Goal: Task Accomplishment & Management: Manage account settings

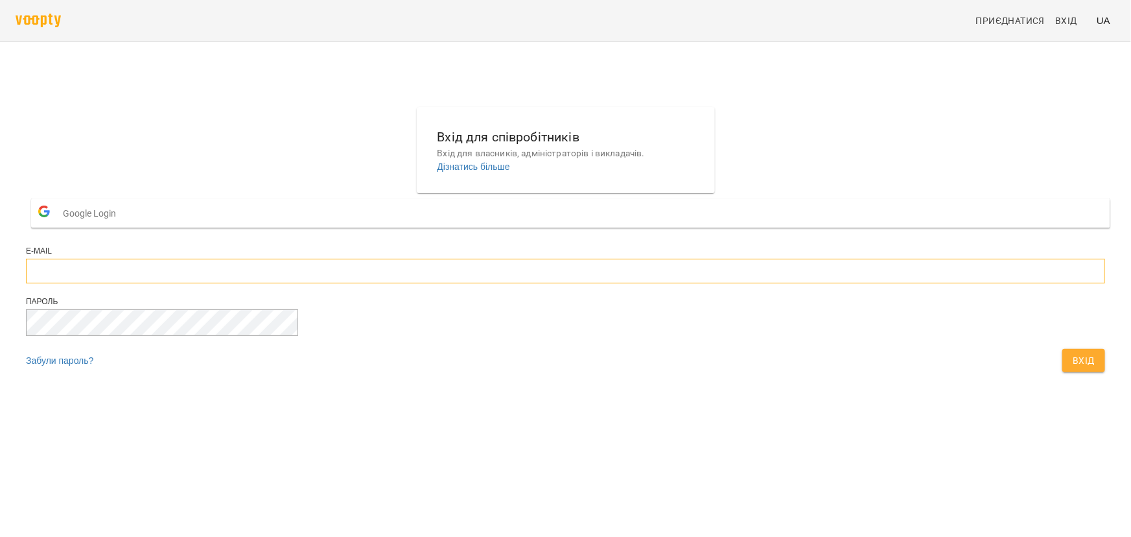
type input "**********"
click at [1073, 368] on span "Вхід" at bounding box center [1084, 361] width 22 height 16
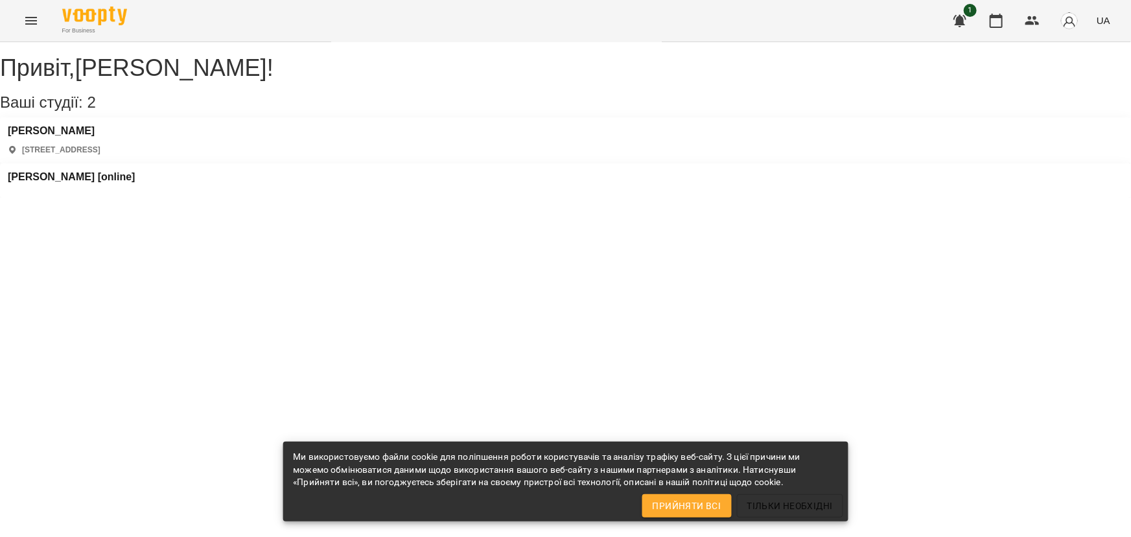
click at [682, 506] on span "Прийняти всі" at bounding box center [687, 506] width 69 height 16
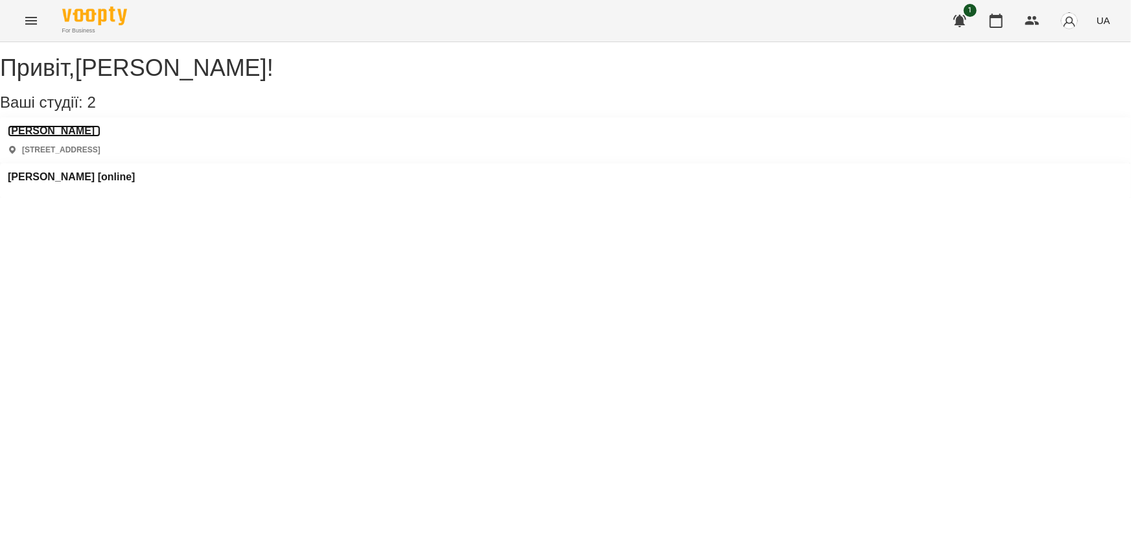
click at [65, 137] on h3 "[PERSON_NAME]" at bounding box center [54, 131] width 93 height 12
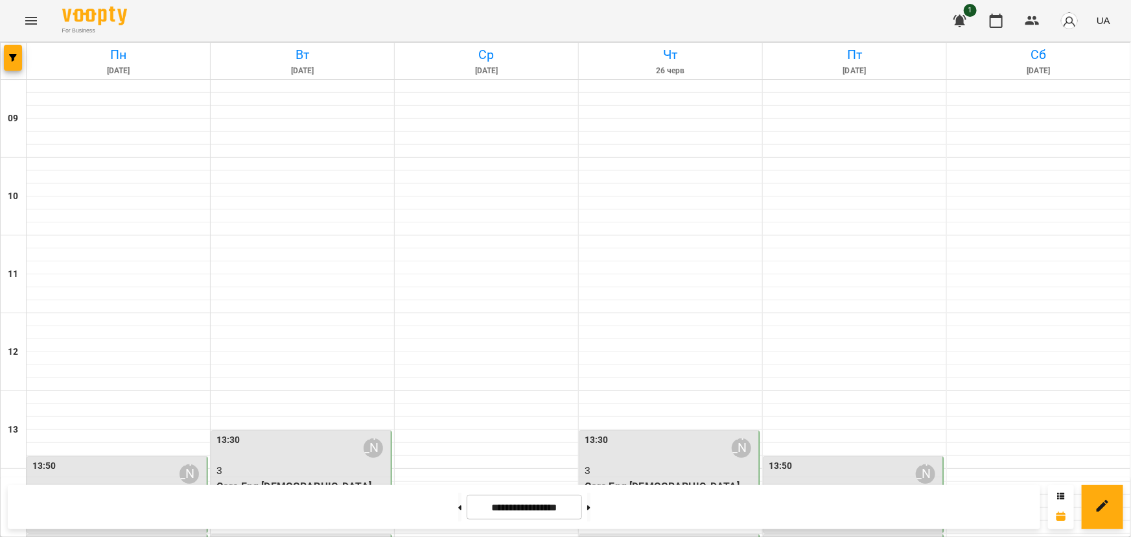
scroll to position [412, 0]
click at [590, 506] on button at bounding box center [588, 507] width 3 height 29
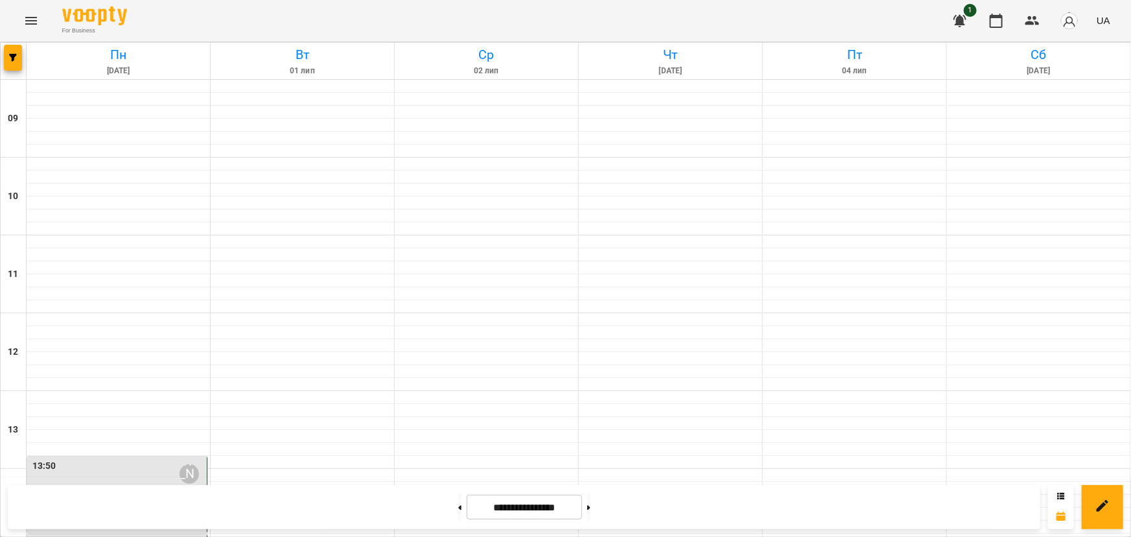
scroll to position [0, 0]
click at [590, 509] on icon at bounding box center [588, 507] width 3 height 5
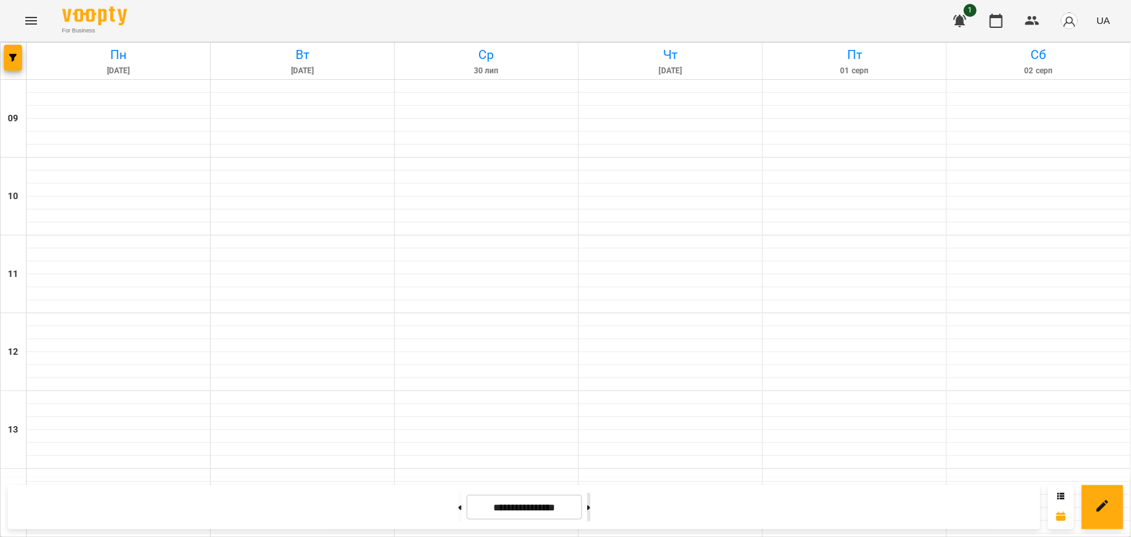
click at [590, 509] on icon at bounding box center [588, 507] width 3 height 5
click at [590, 509] on button at bounding box center [588, 507] width 3 height 29
click at [590, 509] on icon at bounding box center [588, 507] width 3 height 5
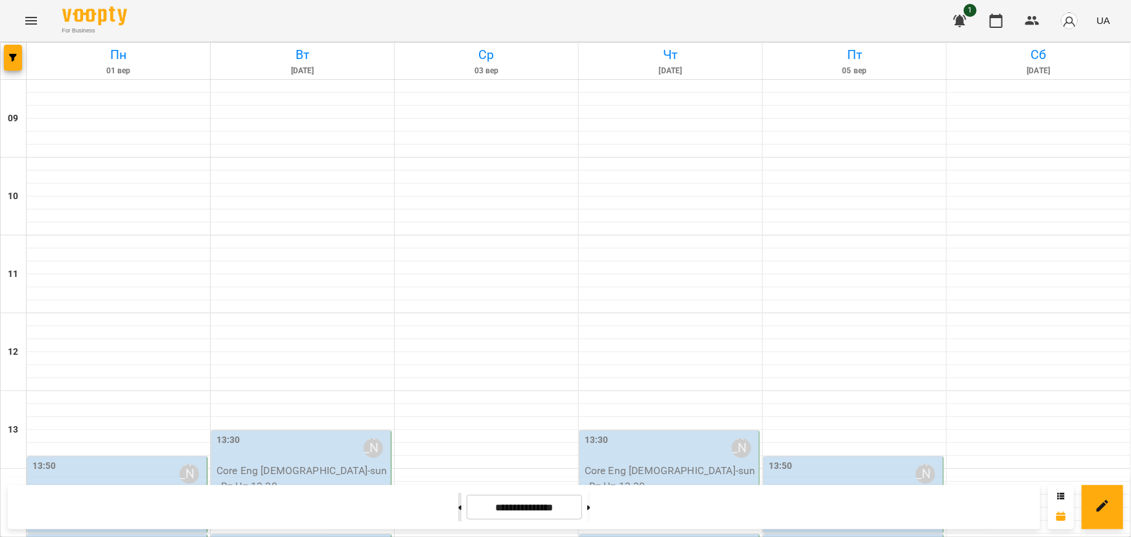
click at [458, 506] on icon at bounding box center [459, 507] width 3 height 5
type input "**********"
click at [45, 489] on p "Core Eng 7-15 y.o - sun_Пн Пт 13-50" at bounding box center [118, 504] width 172 height 30
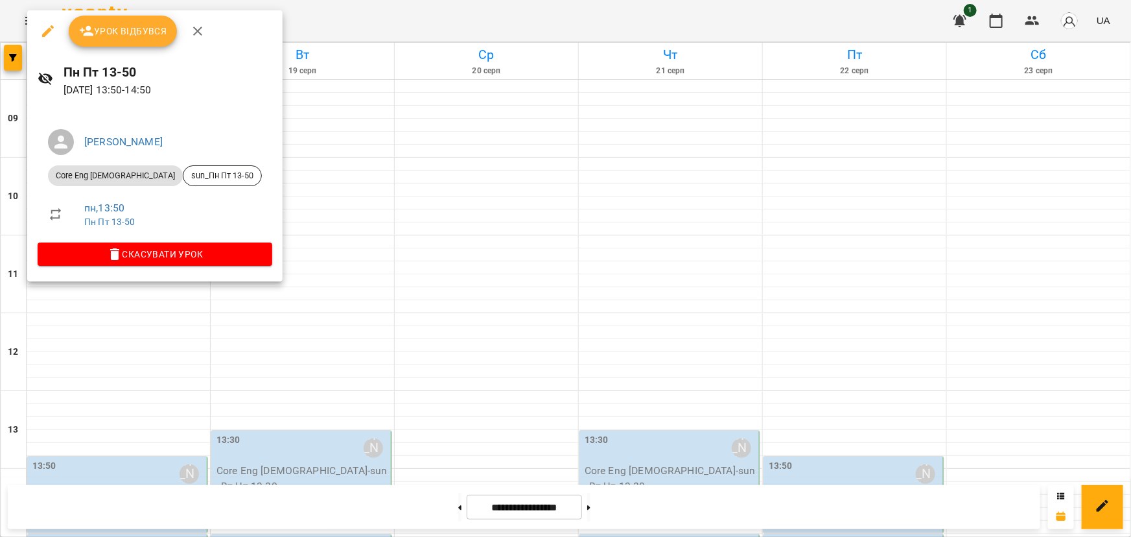
click at [149, 327] on div at bounding box center [565, 268] width 1131 height 537
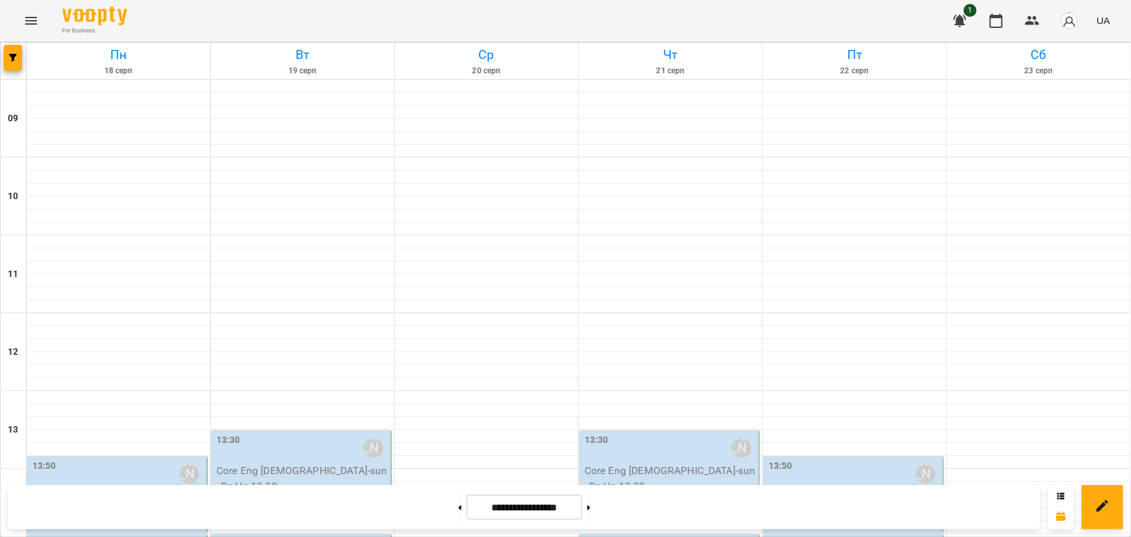
click at [45, 459] on label "13:50" at bounding box center [44, 466] width 24 height 14
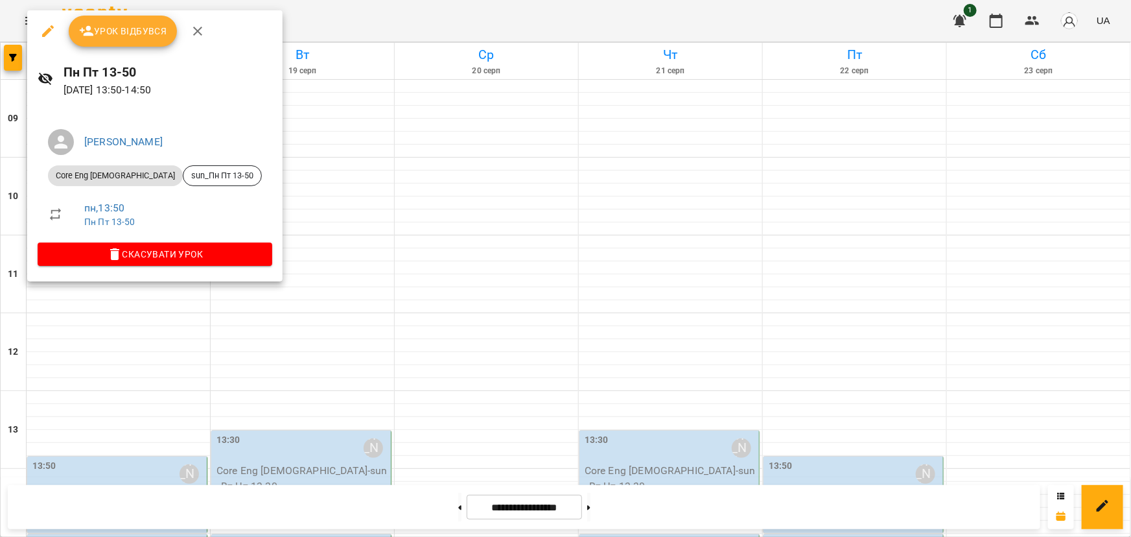
click at [312, 111] on div at bounding box center [565, 268] width 1131 height 537
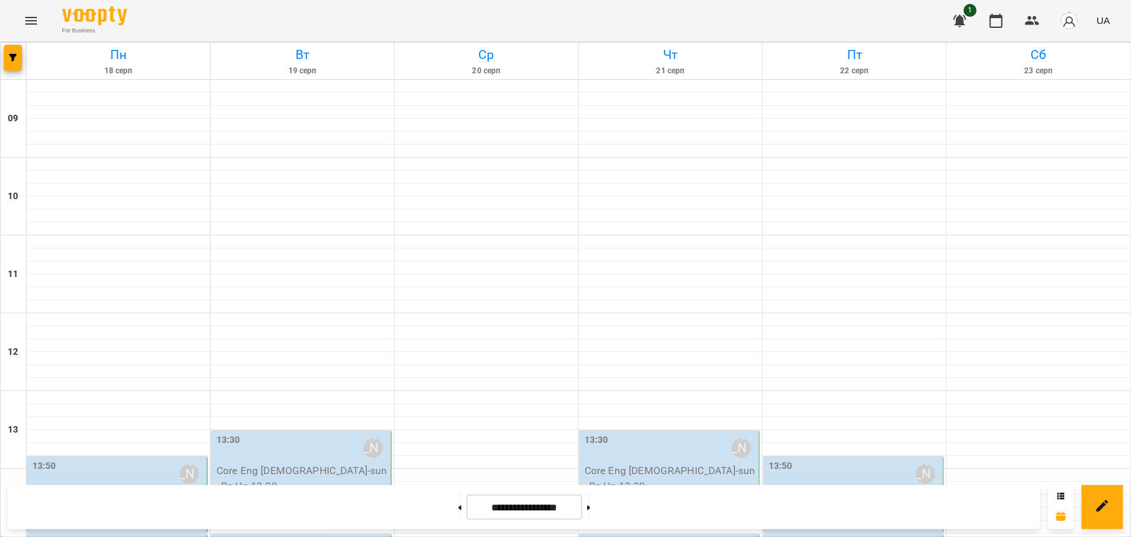
scroll to position [353, 0]
click at [38, 459] on label "13:50" at bounding box center [44, 466] width 24 height 14
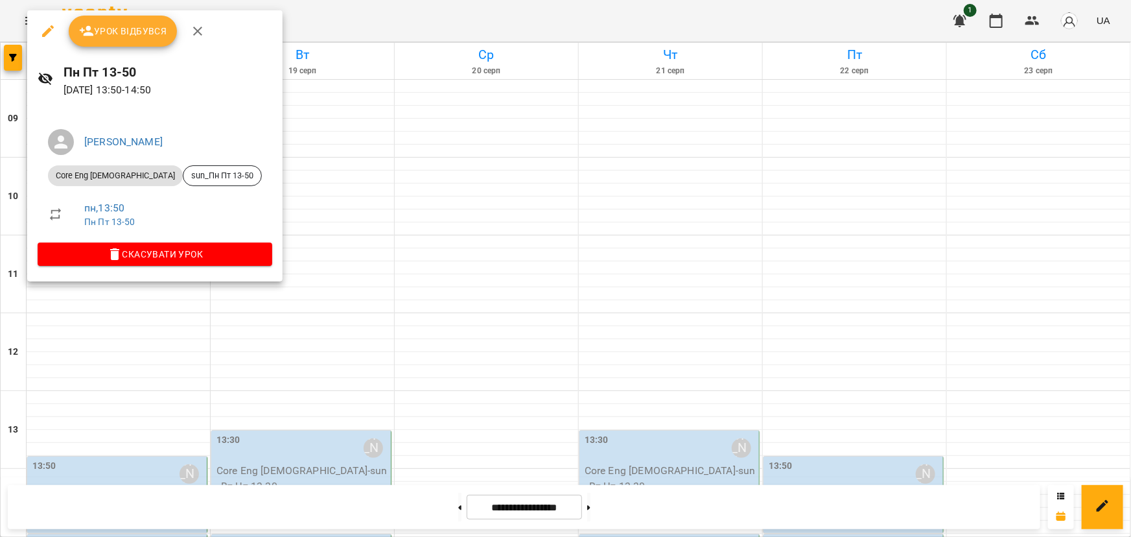
click at [532, 274] on div at bounding box center [565, 268] width 1131 height 537
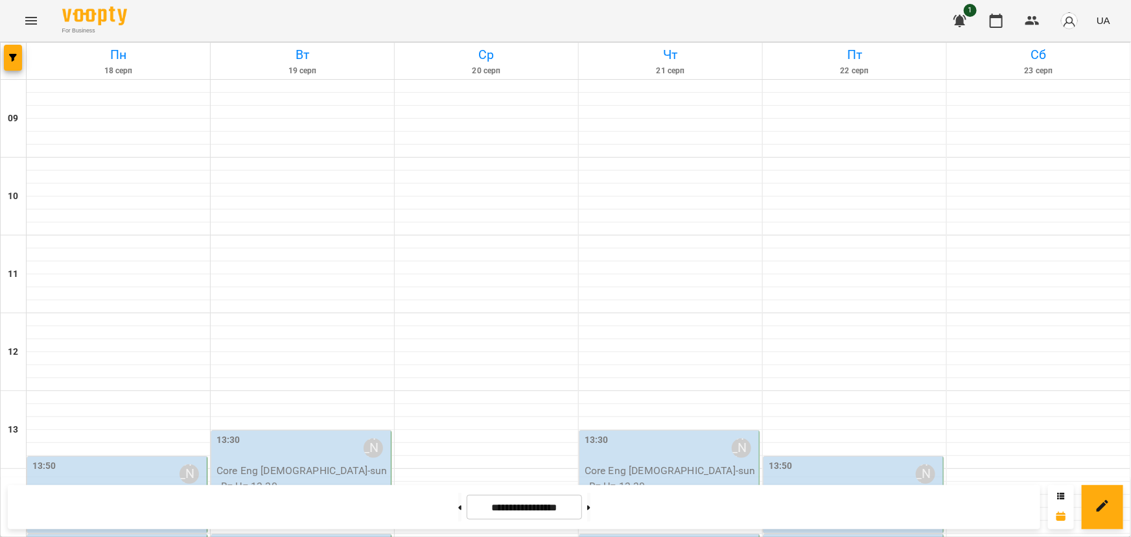
scroll to position [298, 0]
click at [86, 489] on p "Core Eng 7-15 y.o - sun_Пн Пт 13-50" at bounding box center [118, 504] width 172 height 30
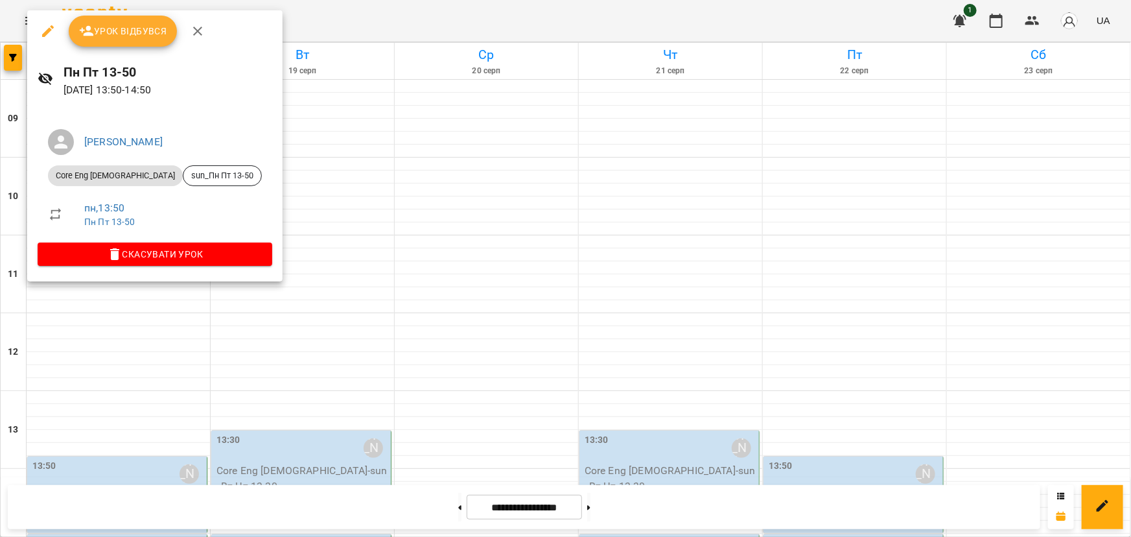
click at [132, 360] on div at bounding box center [565, 268] width 1131 height 537
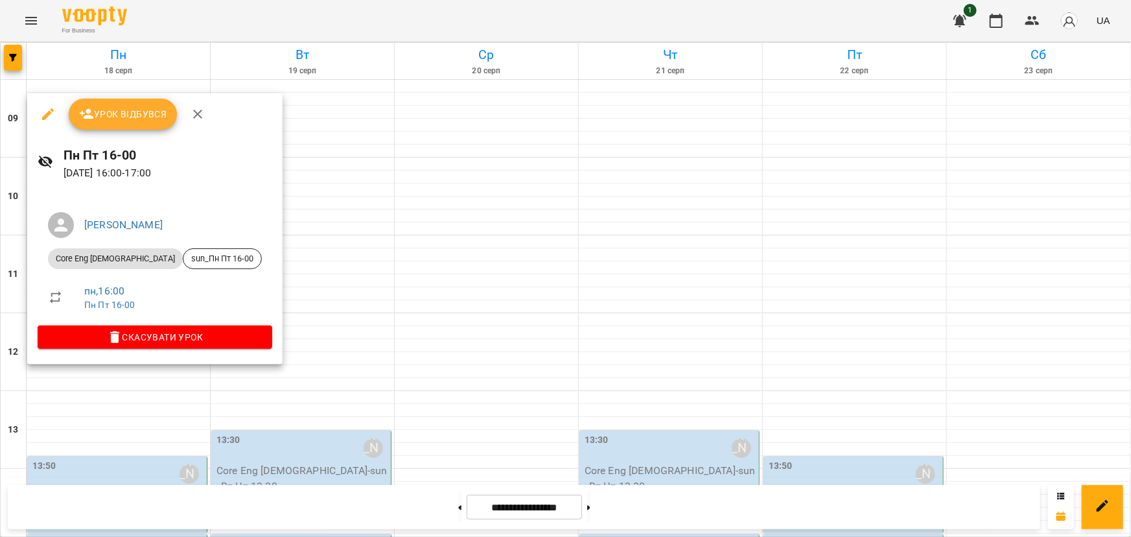
click at [132, 364] on div at bounding box center [565, 268] width 1131 height 537
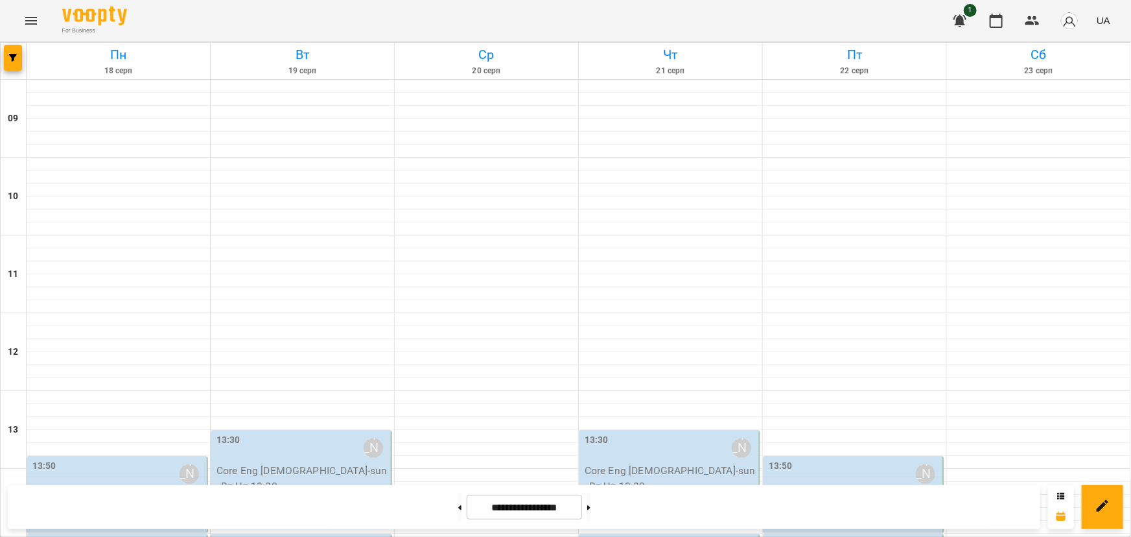
click at [43, 459] on label "13:50" at bounding box center [44, 466] width 24 height 14
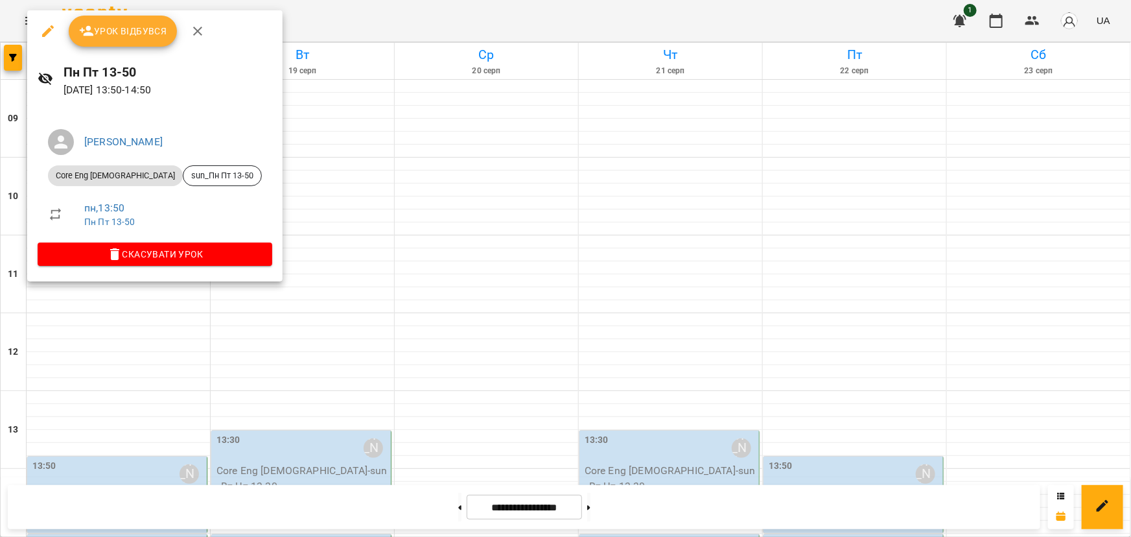
click at [154, 37] on span "Урок відбувся" at bounding box center [123, 31] width 88 height 16
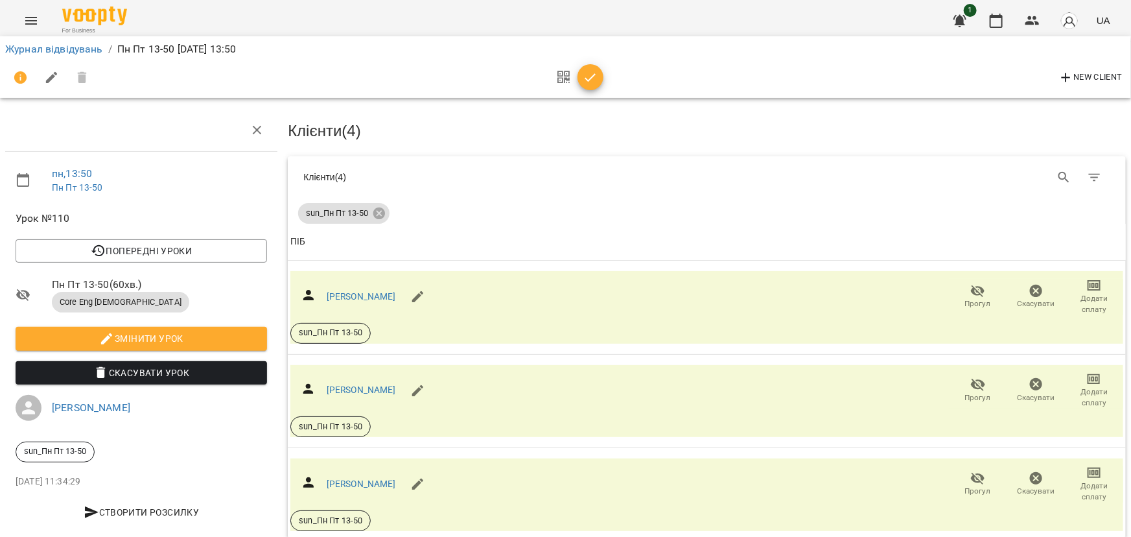
scroll to position [154, 0]
click at [426, 289] on icon "button" at bounding box center [418, 297] width 16 height 16
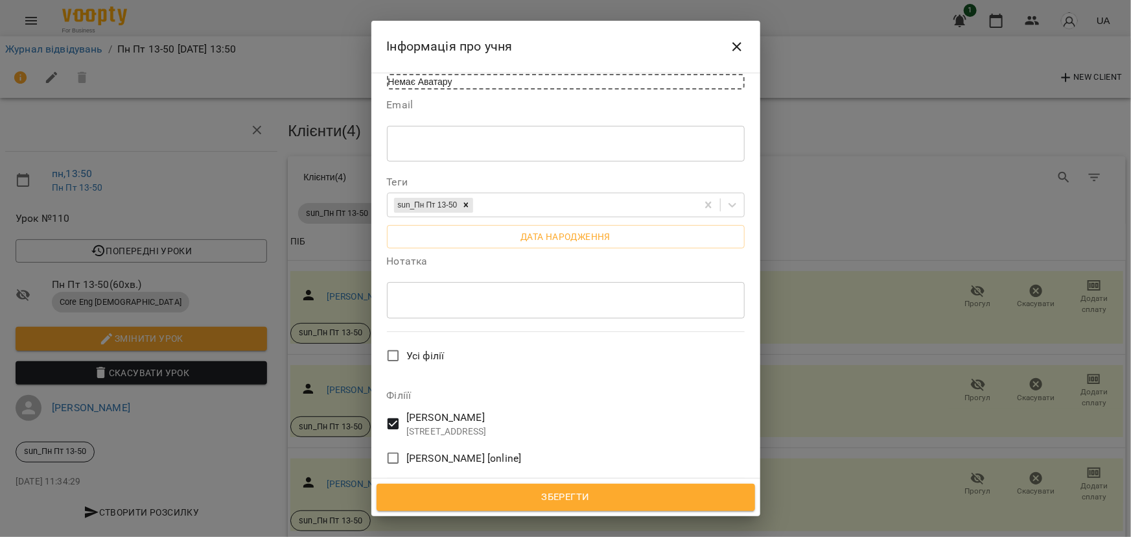
scroll to position [117, 0]
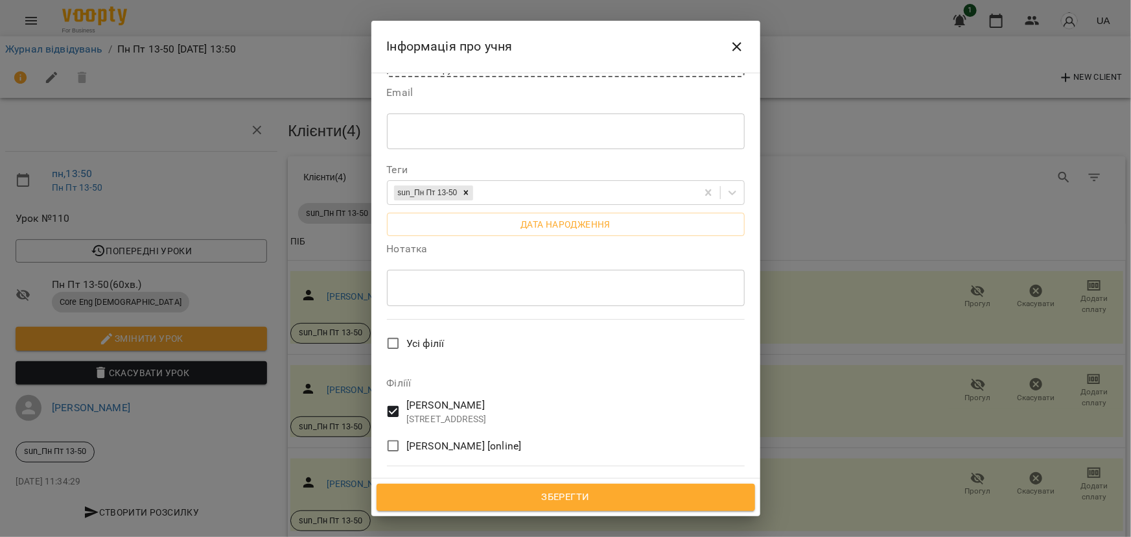
click at [739, 47] on icon "Close" at bounding box center [737, 47] width 16 height 16
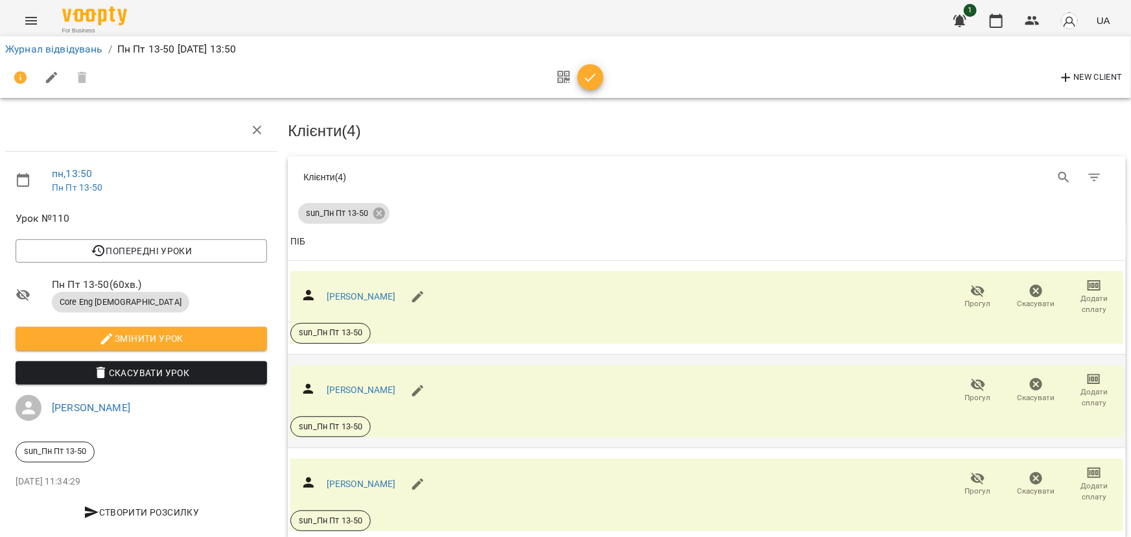
scroll to position [154, 0]
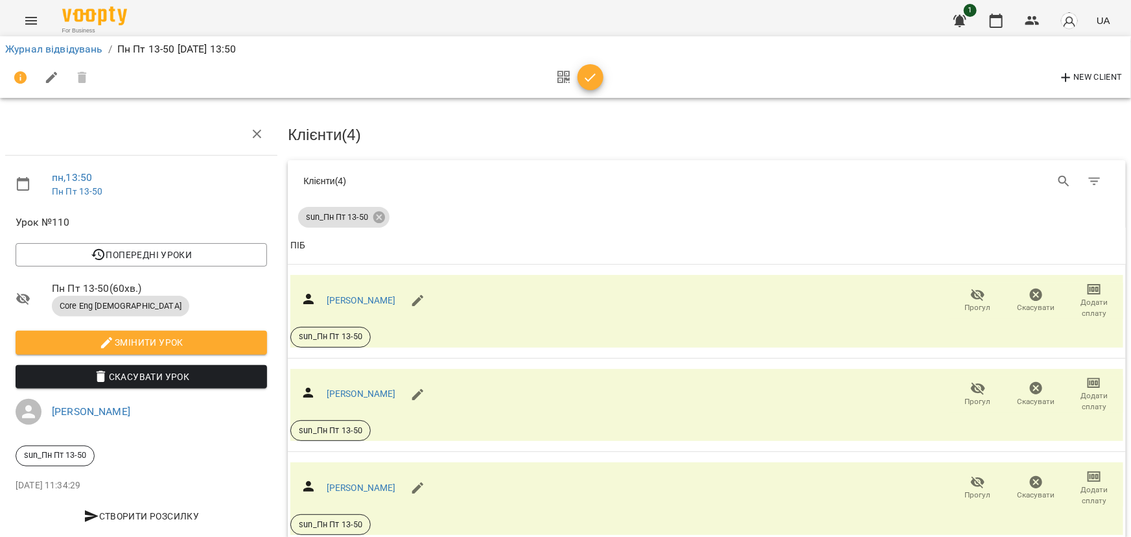
scroll to position [0, 0]
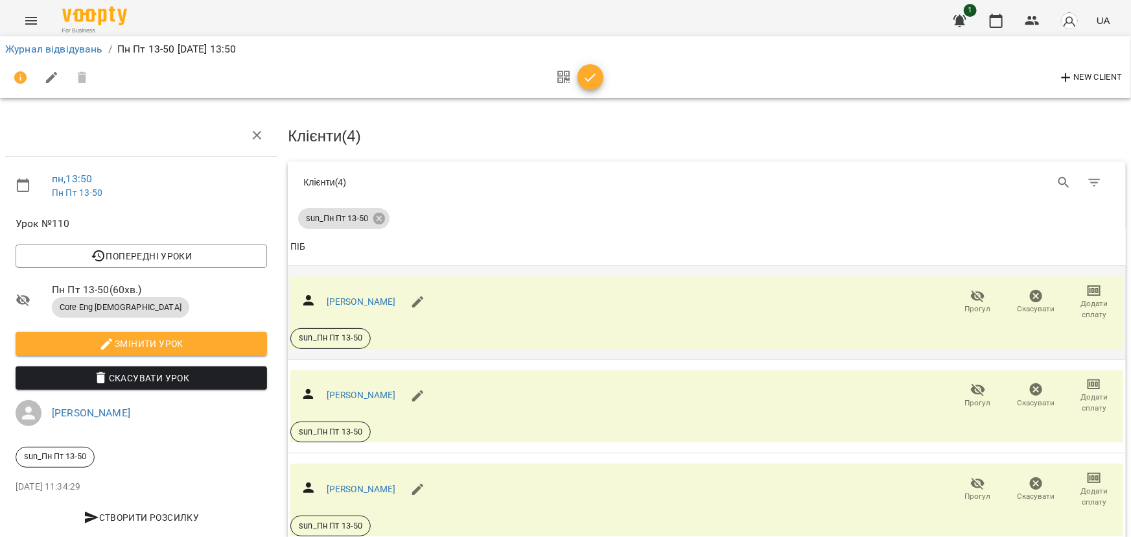
click at [344, 336] on span "sun_Пн Пт 13-50" at bounding box center [330, 338] width 79 height 12
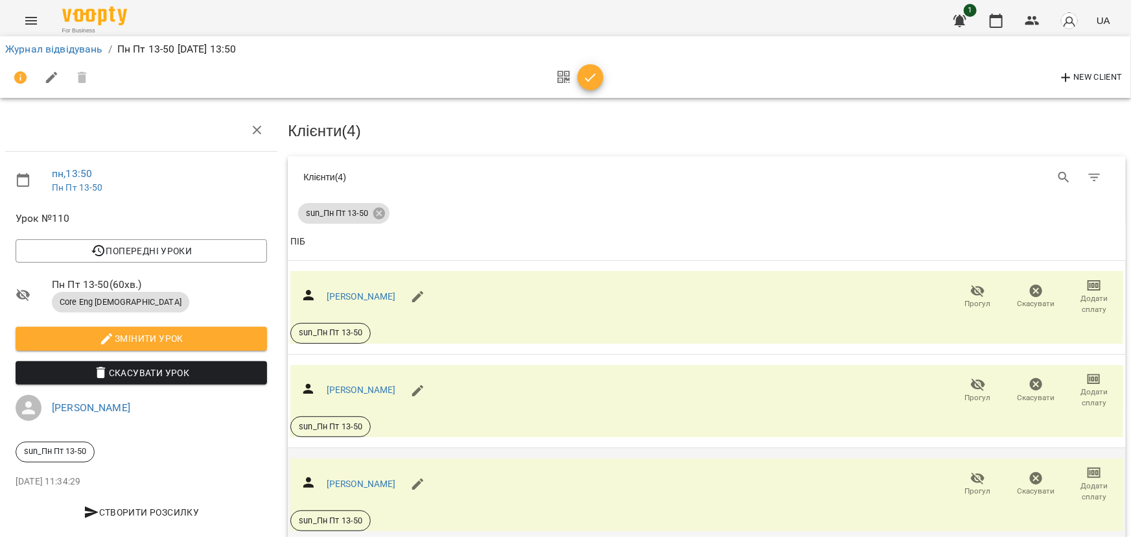
scroll to position [96, 0]
click at [50, 77] on icon "button" at bounding box center [52, 78] width 12 height 12
select select "**********"
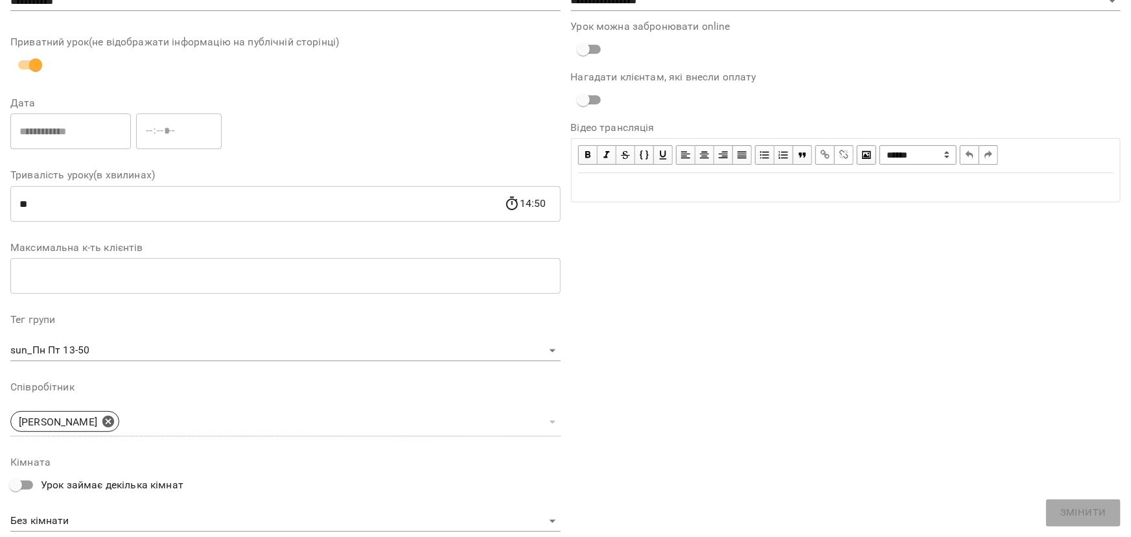
scroll to position [0, 0]
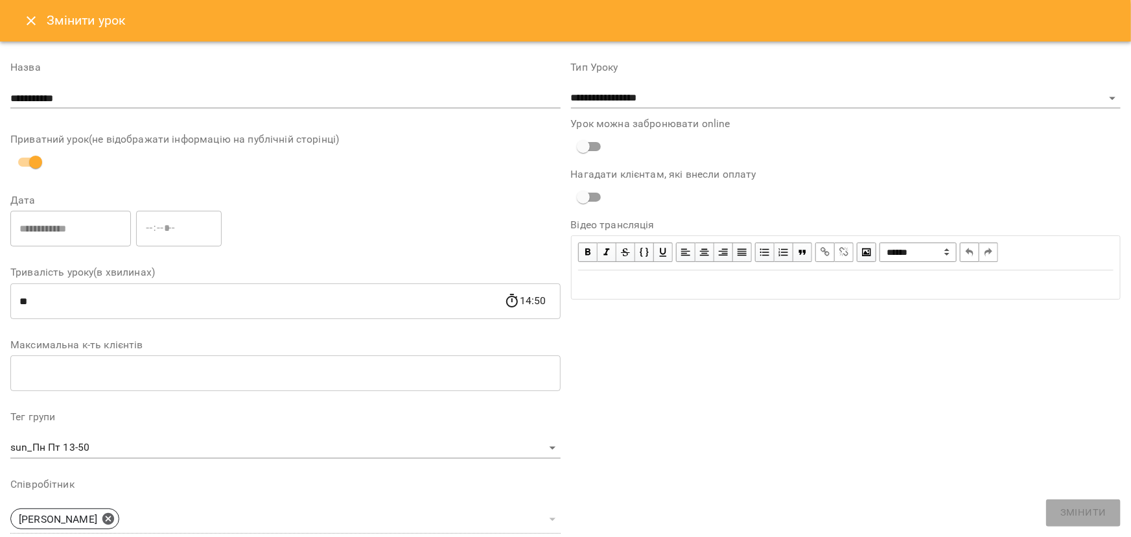
click at [32, 22] on icon "Close" at bounding box center [31, 20] width 9 height 9
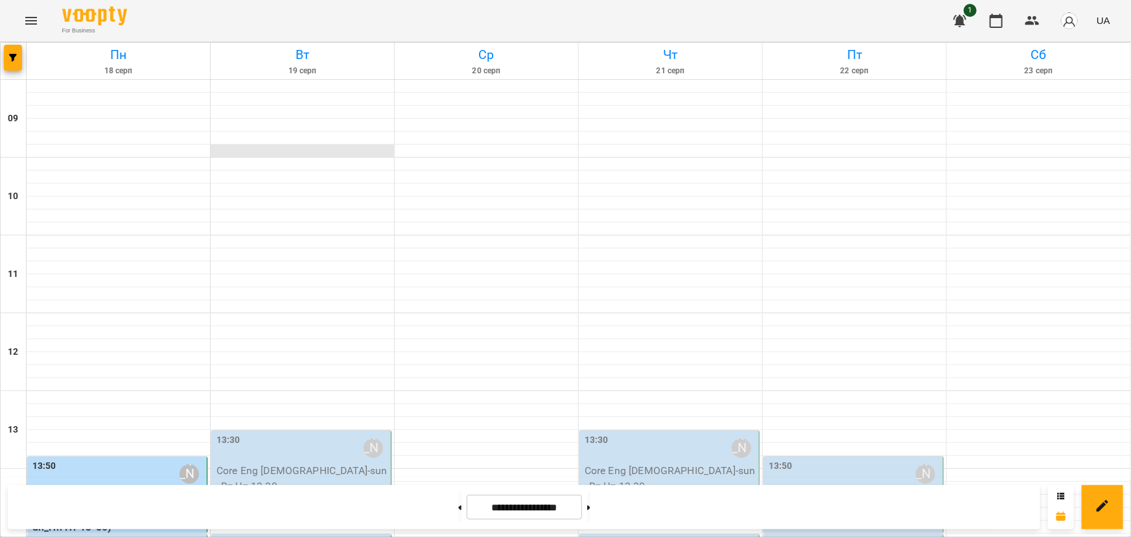
scroll to position [294, 0]
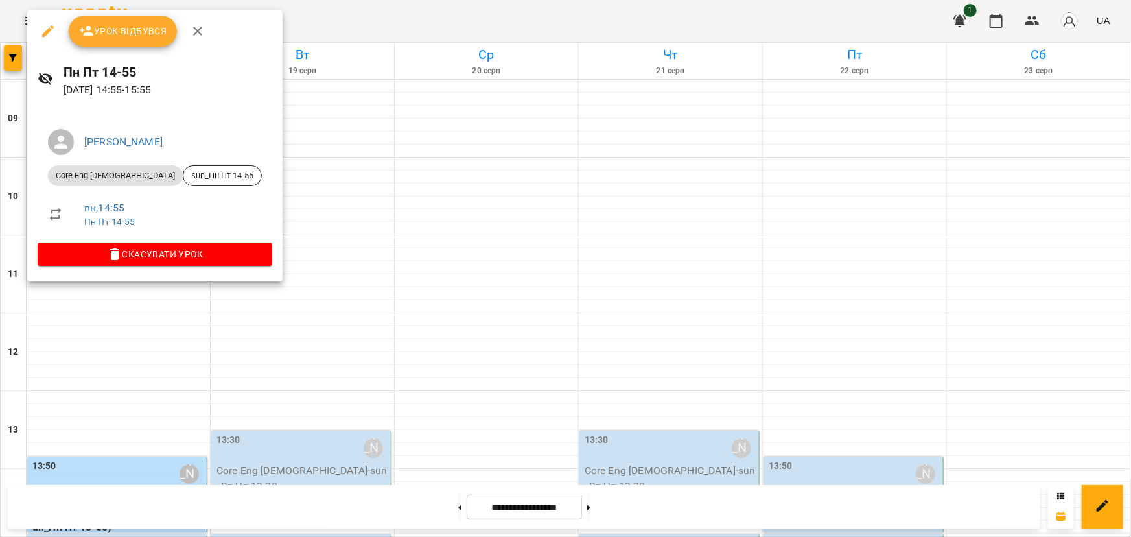
click at [89, 281] on div at bounding box center [565, 268] width 1131 height 537
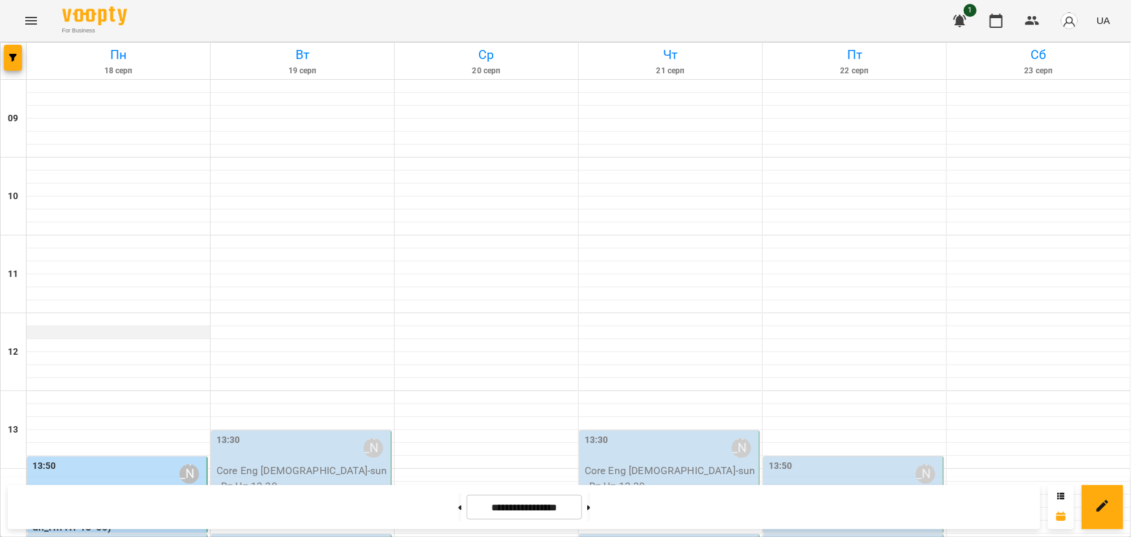
scroll to position [0, 0]
